Goal: Navigation & Orientation: Find specific page/section

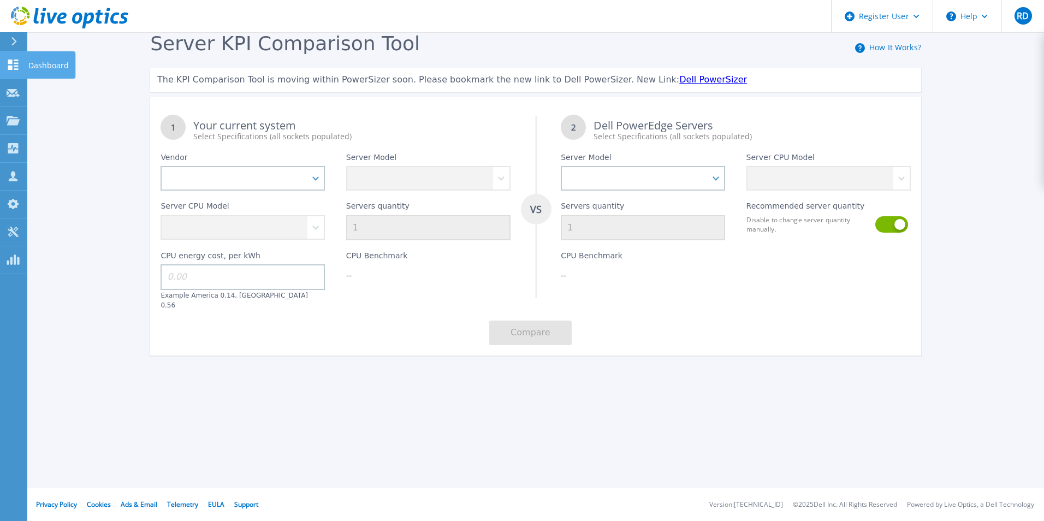
click at [7, 68] on icon at bounding box center [13, 65] width 13 height 10
